Goal: Task Accomplishment & Management: Manage account settings

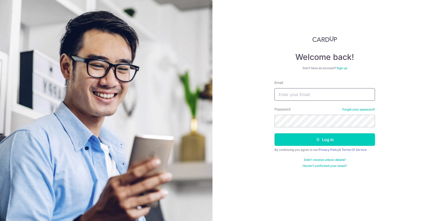
click at [332, 99] on input "Email" at bounding box center [324, 94] width 100 height 13
type input "[PERSON_NAME][EMAIL_ADDRESS][DOMAIN_NAME]"
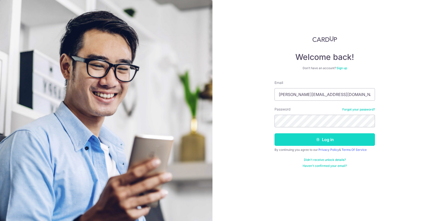
click at [340, 138] on button "Log in" at bounding box center [324, 139] width 100 height 13
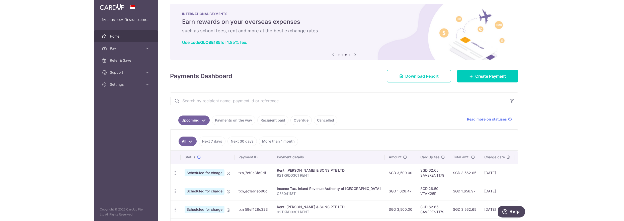
scroll to position [6, 0]
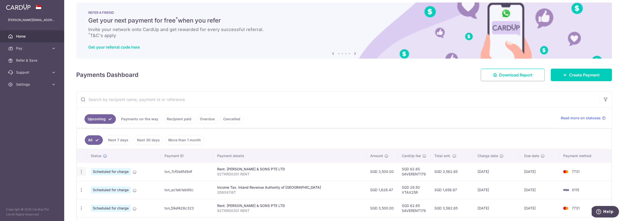
click at [81, 172] on icon "button" at bounding box center [81, 171] width 5 height 5
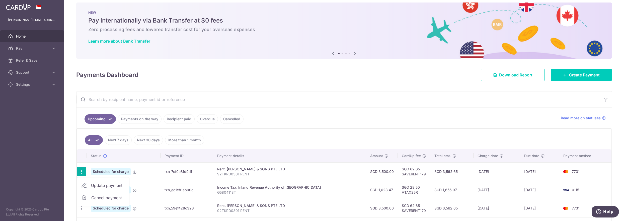
click at [100, 185] on span "Update payment" at bounding box center [108, 186] width 34 height 6
radio input "true"
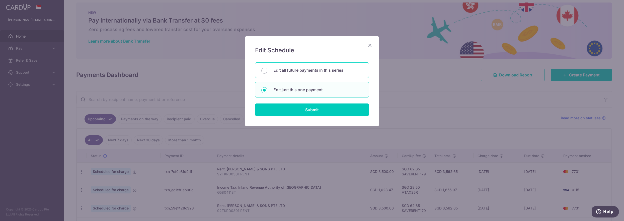
click at [290, 71] on p "Edit all future payments in this series" at bounding box center [317, 70] width 89 height 6
click at [267, 71] on input "Edit all future payments in this series" at bounding box center [264, 71] width 6 height 6
radio input "true"
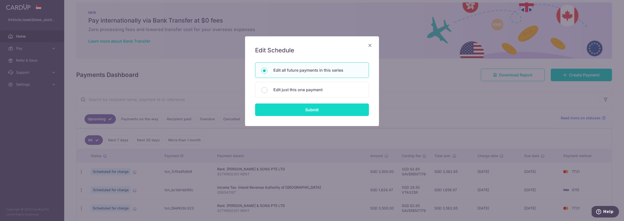
click at [310, 111] on input "Submit" at bounding box center [312, 110] width 114 height 13
radio input "true"
type input "3,500.00"
type input "92TKRD0301 RENT"
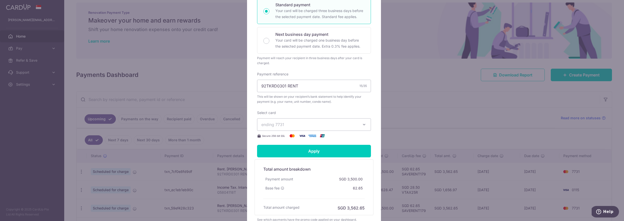
scroll to position [120, 0]
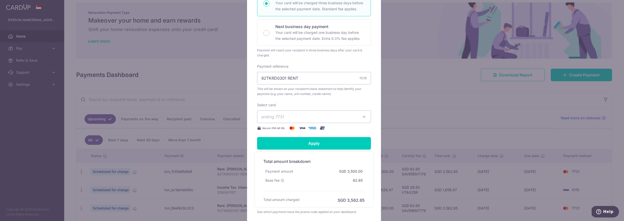
click at [279, 114] on span "ending 7731" at bounding box center [272, 116] width 23 height 5
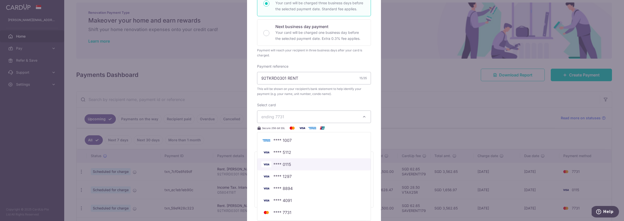
click at [283, 162] on span "**** 0115" at bounding box center [282, 165] width 18 height 6
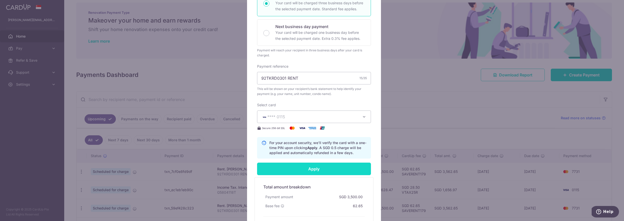
click at [309, 166] on input "Apply" at bounding box center [314, 169] width 114 height 13
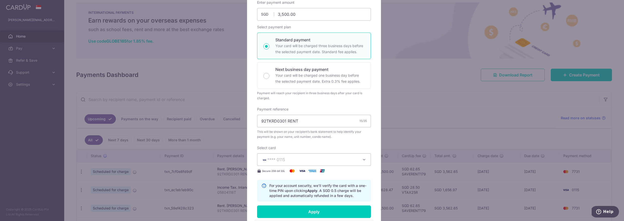
scroll to position [181, 0]
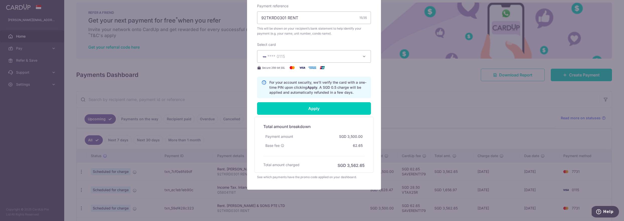
type input "Successfully Applied"
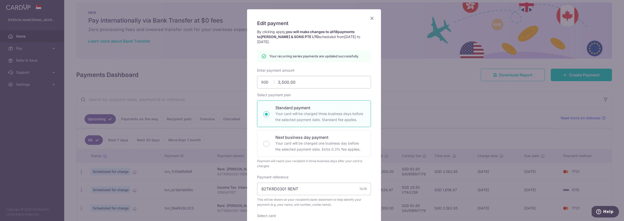
scroll to position [0, 0]
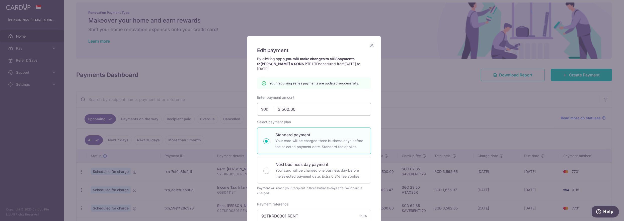
click at [372, 46] on icon "Close" at bounding box center [372, 45] width 6 height 6
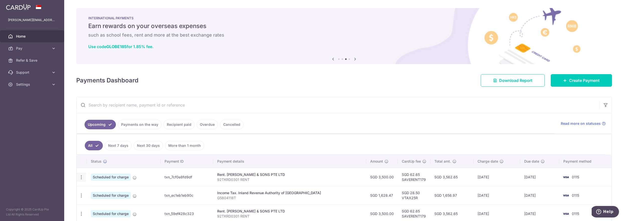
click at [82, 178] on icon "button" at bounding box center [81, 177] width 5 height 5
click at [105, 192] on span "Update payment" at bounding box center [108, 191] width 34 height 6
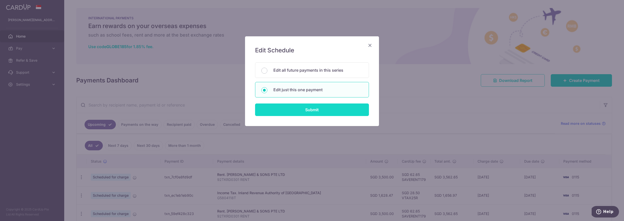
click at [296, 110] on input "Submit" at bounding box center [312, 110] width 114 height 13
radio input "true"
type input "3,500.00"
type input "[DATE]"
type input "92TKRD0301 RENT"
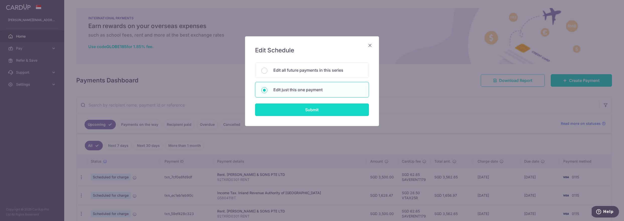
type input "SAVERENT179"
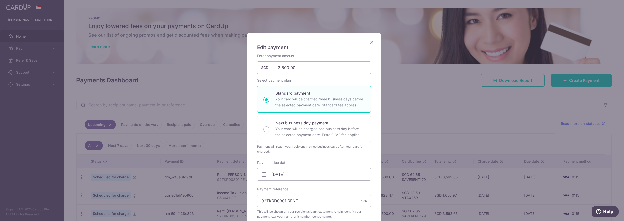
scroll to position [13, 0]
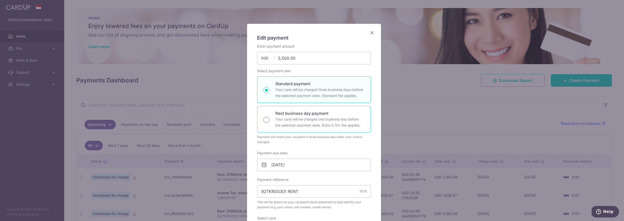
click at [265, 122] on input "Next business day payment Your card will be charged one business day before the…" at bounding box center [266, 120] width 6 height 6
radio input "true"
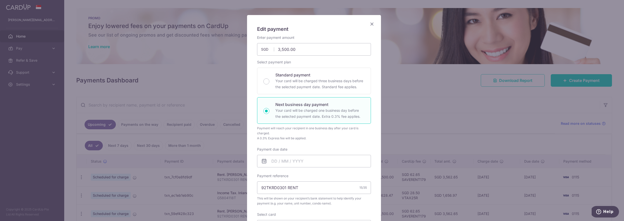
scroll to position [27, 0]
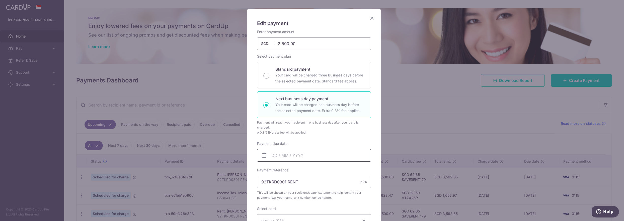
click at [269, 154] on input "Payment due date" at bounding box center [314, 155] width 114 height 13
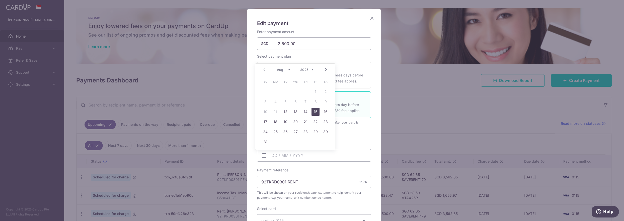
click at [315, 112] on link "15" at bounding box center [316, 112] width 8 height 8
type input "[DATE]"
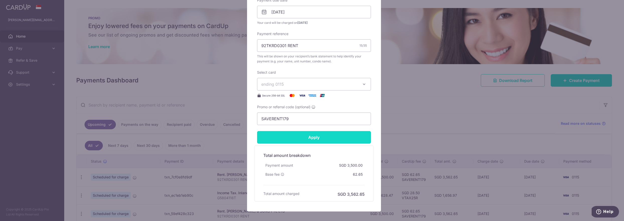
scroll to position [181, 0]
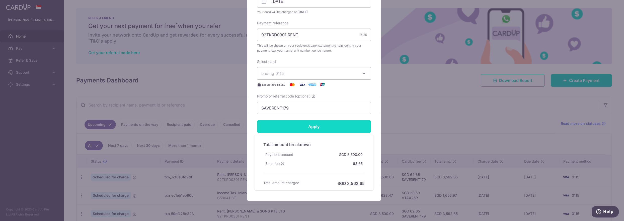
click at [316, 130] on input "Apply" at bounding box center [314, 126] width 114 height 13
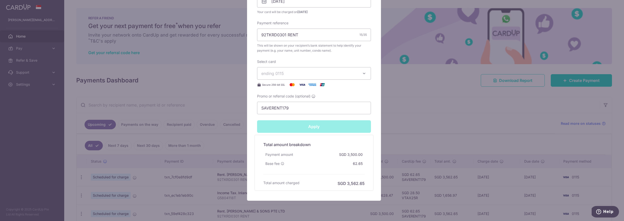
type input "Successfully Applied"
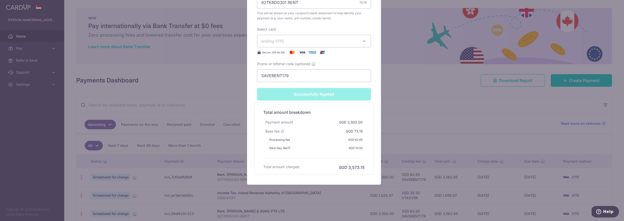
scroll to position [0, 0]
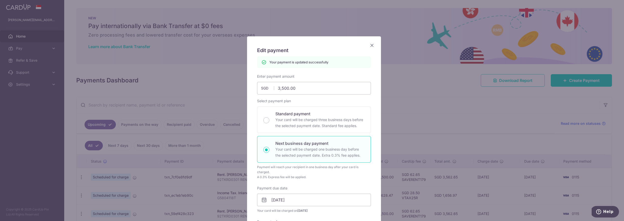
click at [370, 46] on icon "Close" at bounding box center [372, 45] width 6 height 6
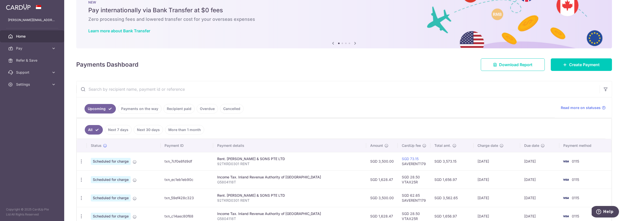
scroll to position [22, 0]
